Goal: Complete application form

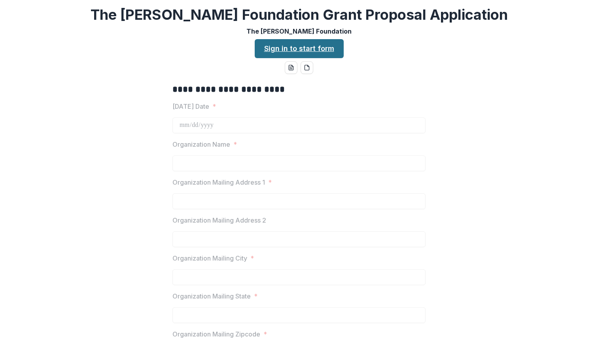
click at [317, 51] on link "Sign in to start form" at bounding box center [299, 48] width 89 height 19
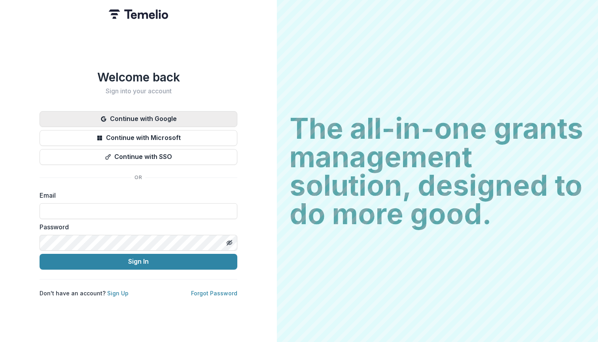
click at [157, 114] on button "Continue with Google" at bounding box center [139, 119] width 198 height 16
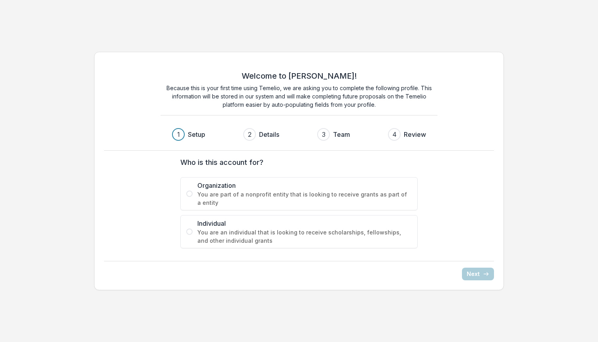
click at [191, 199] on label "Organization You are part of a nonprofit entity that is looking to receive gran…" at bounding box center [298, 193] width 237 height 33
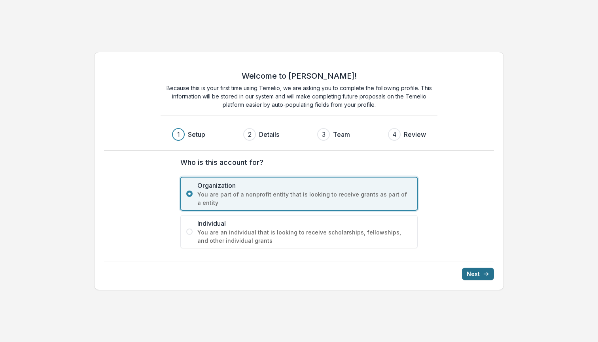
click at [474, 272] on button "Next" at bounding box center [478, 274] width 32 height 13
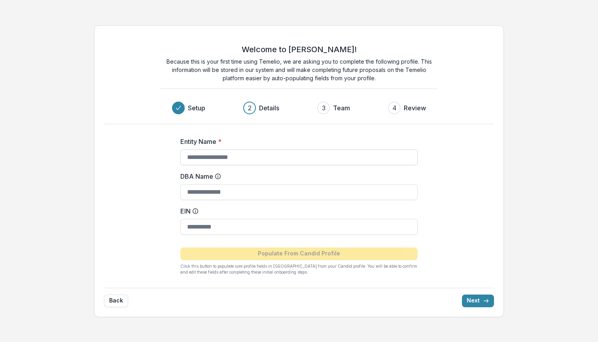
click at [260, 158] on input "Entity Name *" at bounding box center [298, 158] width 237 height 16
type input "**********"
click at [264, 193] on input "DBA Name" at bounding box center [298, 192] width 237 height 16
click at [220, 227] on input "EIN" at bounding box center [298, 227] width 237 height 16
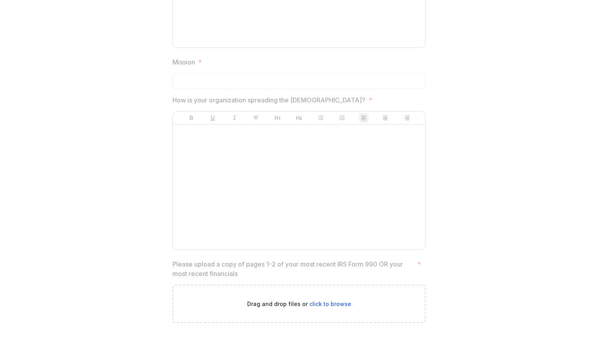
scroll to position [1184, 0]
drag, startPoint x: 288, startPoint y: 264, endPoint x: 376, endPoint y: 272, distance: 88.1
click at [377, 271] on p "Please upload a copy of pages 1-2 of your most recent IRS Form 990 OR your most…" at bounding box center [293, 269] width 242 height 19
click at [376, 272] on p "Please upload a copy of pages 1-2 of your most recent IRS Form 990 OR your most…" at bounding box center [293, 269] width 242 height 19
drag, startPoint x: 172, startPoint y: 264, endPoint x: 242, endPoint y: 273, distance: 71.1
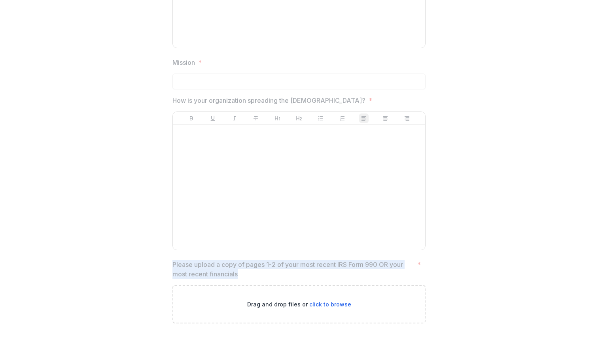
click at [242, 273] on p "Please upload a copy of pages 1-2 of your most recent IRS Form 990 OR your most…" at bounding box center [293, 269] width 242 height 19
copy p "Please upload a copy of pages 1-2 of your most recent IRS Form 990 OR your most…"
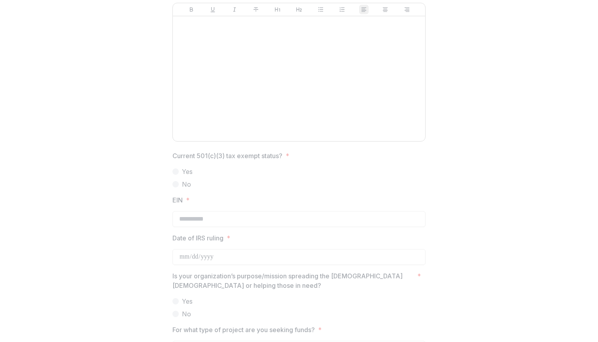
scroll to position [665, 0]
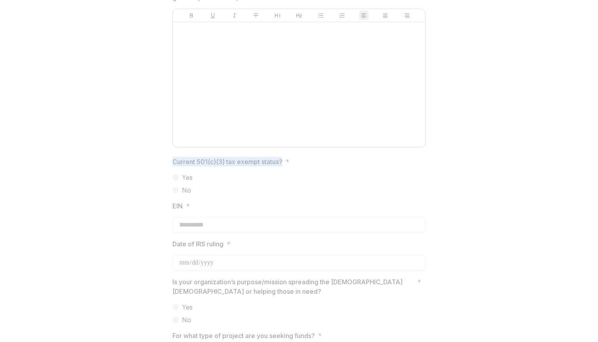
drag, startPoint x: 172, startPoint y: 161, endPoint x: 281, endPoint y: 160, distance: 108.8
click at [281, 160] on p "Current 501(c)(3) tax exempt status?" at bounding box center [227, 161] width 110 height 9
copy p "Current 501(c)(3) tax exempt status?"
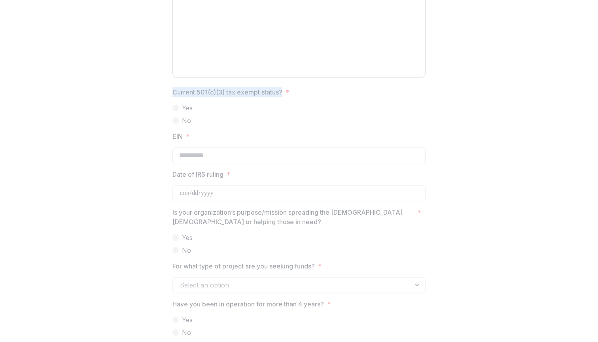
scroll to position [758, 0]
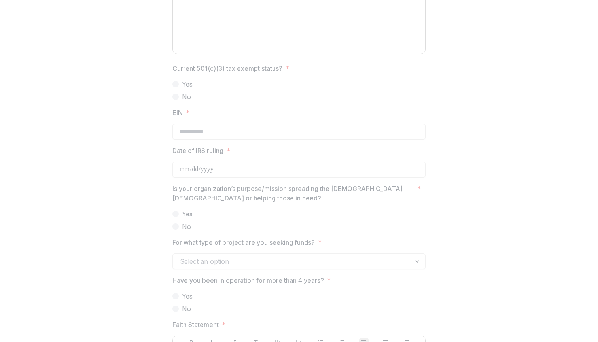
click at [155, 193] on div "**********" at bounding box center [299, 48] width 592 height 1427
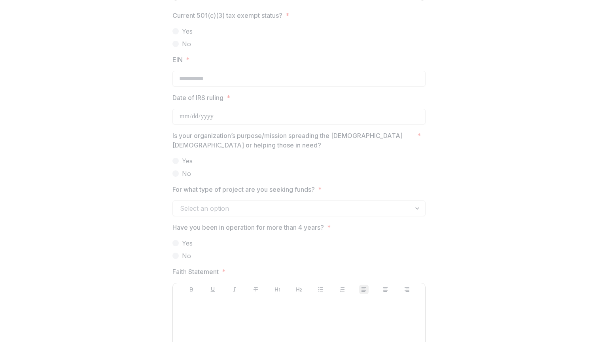
scroll to position [816, 0]
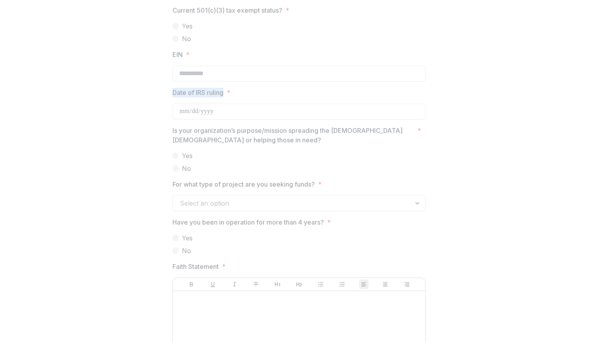
drag, startPoint x: 171, startPoint y: 92, endPoint x: 223, endPoint y: 93, distance: 51.8
copy p "Date of IRS ruling"
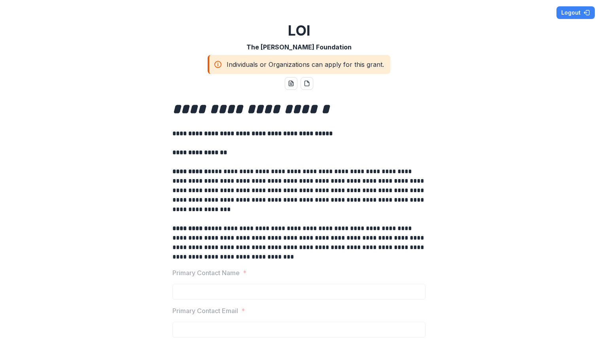
scroll to position [0, 0]
drag, startPoint x: 320, startPoint y: 48, endPoint x: 265, endPoint y: 47, distance: 54.6
click at [265, 47] on div "**********" at bounding box center [299, 171] width 598 height 342
copy p "The [PERSON_NAME] Foundation"
